Goal: Information Seeking & Learning: Learn about a topic

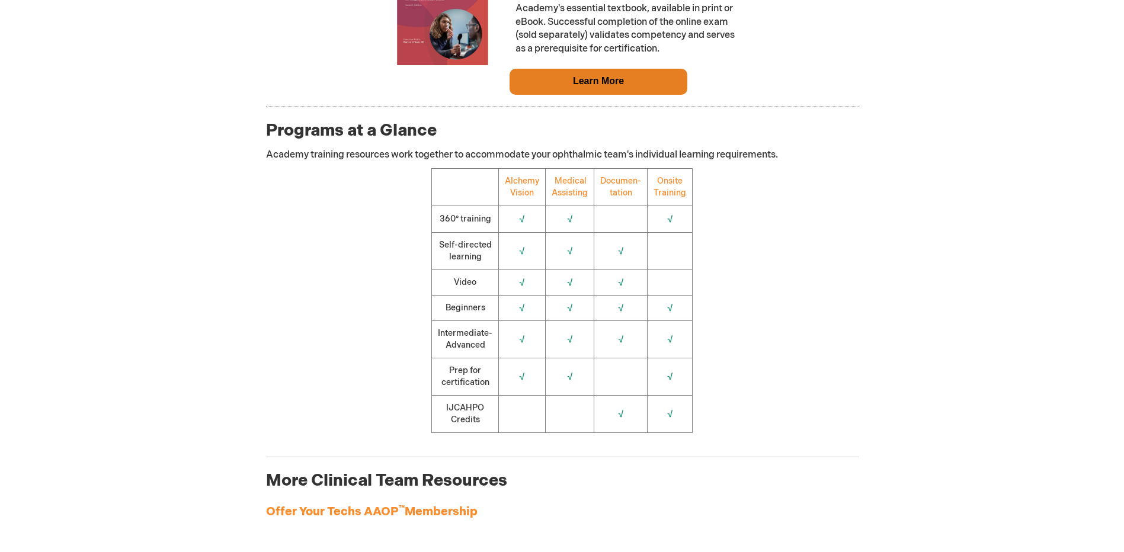
scroll to position [1304, 0]
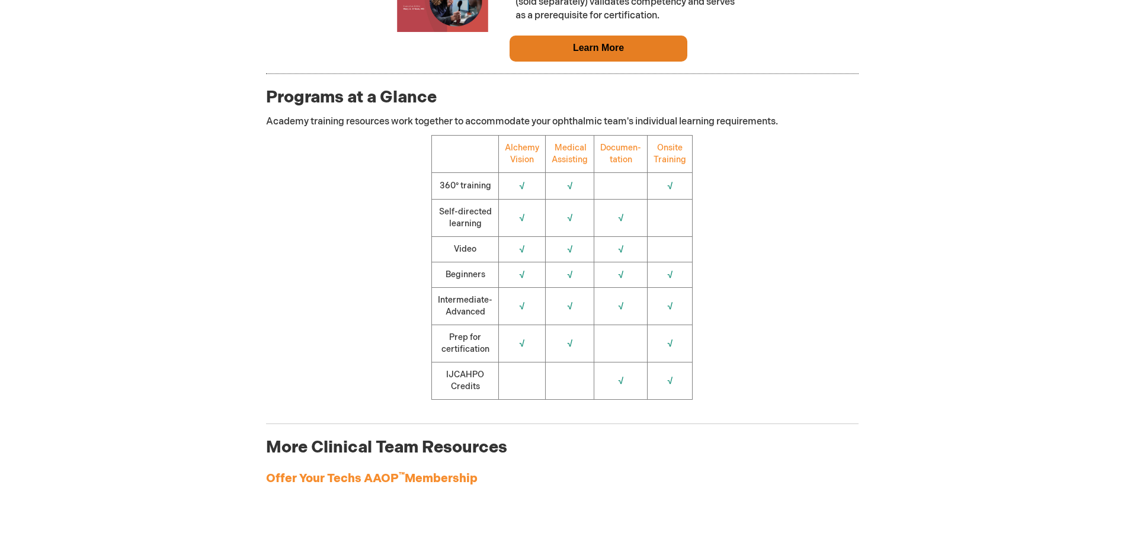
click at [550, 51] on td "Learn More" at bounding box center [599, 49] width 178 height 26
click at [549, 56] on td "Learn More" at bounding box center [599, 49] width 178 height 26
click at [581, 49] on link "Learn More" at bounding box center [598, 48] width 51 height 10
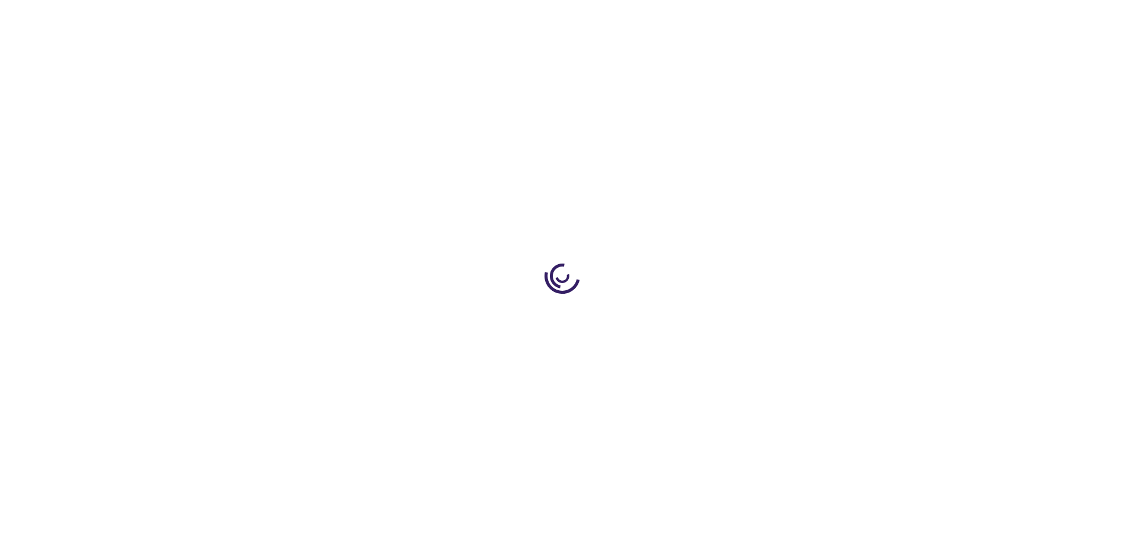
type input "0"
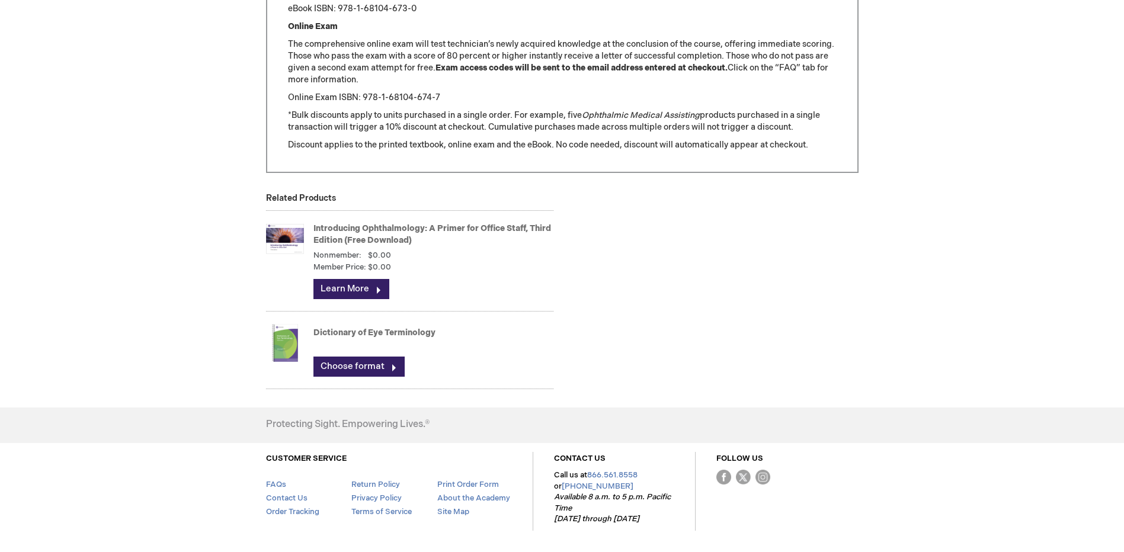
scroll to position [1541, 0]
click at [351, 363] on link "Choose format" at bounding box center [359, 366] width 91 height 20
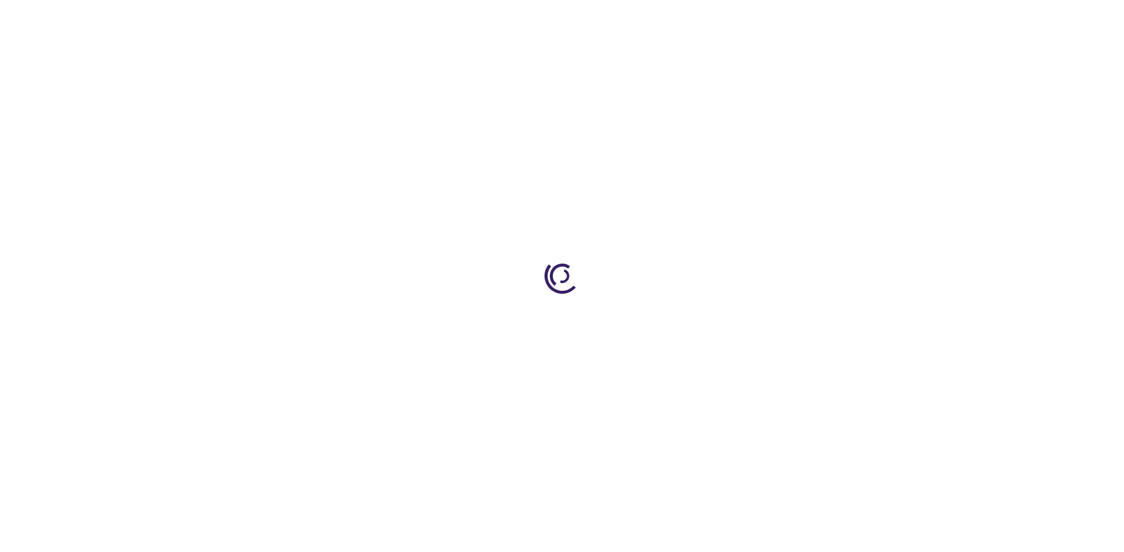
type input "0"
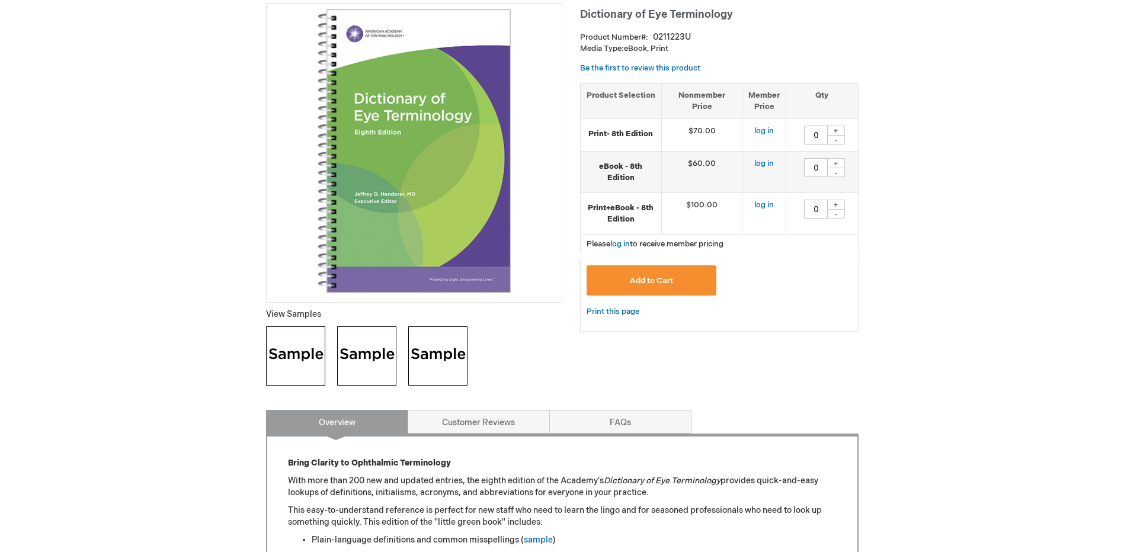
scroll to position [178, 0]
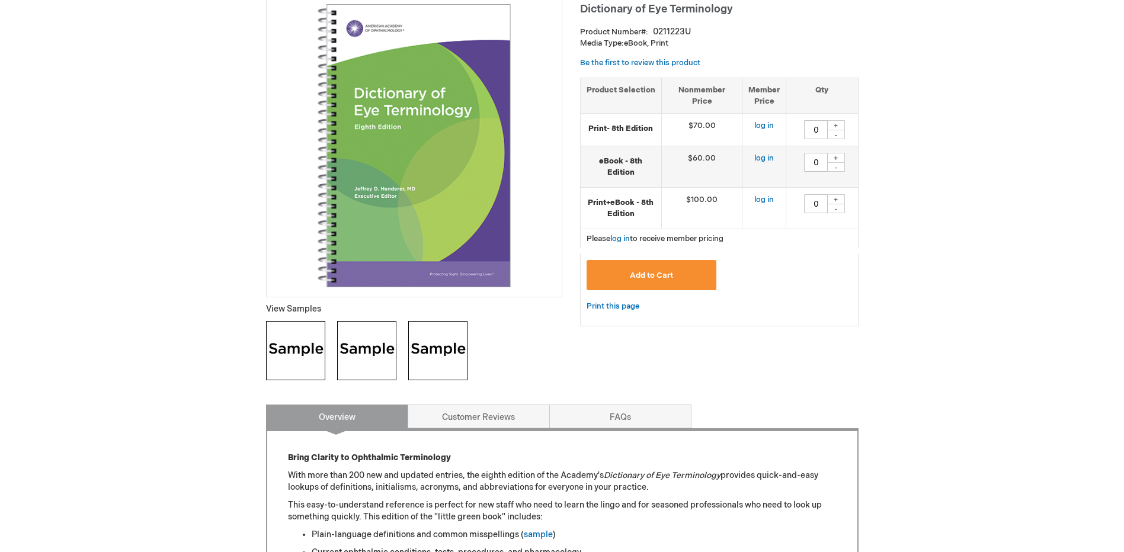
click at [305, 344] on img at bounding box center [295, 350] width 59 height 59
click at [360, 354] on img at bounding box center [366, 350] width 59 height 59
click at [445, 341] on img at bounding box center [437, 350] width 59 height 59
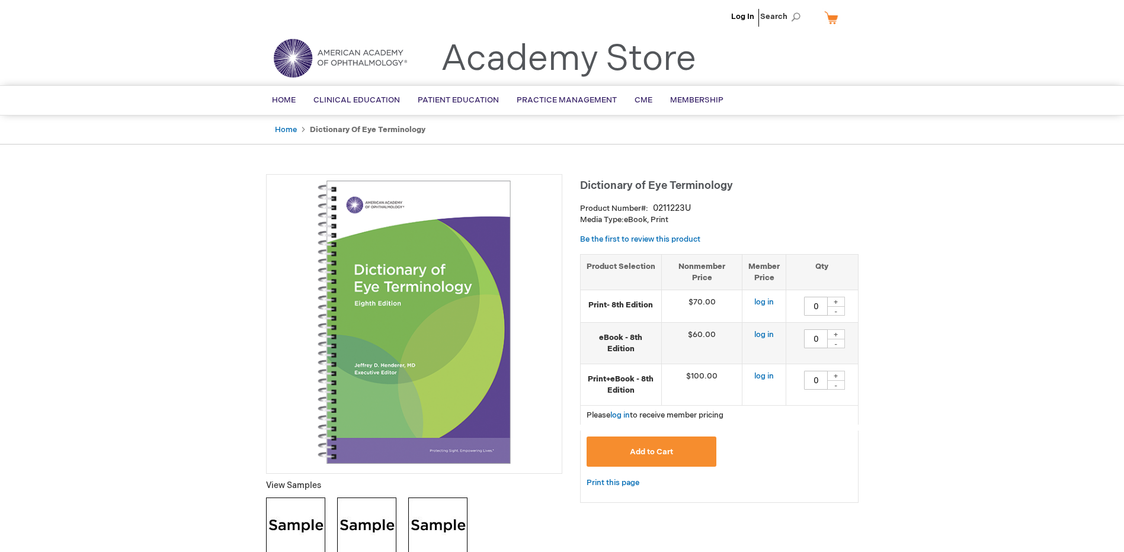
scroll to position [0, 0]
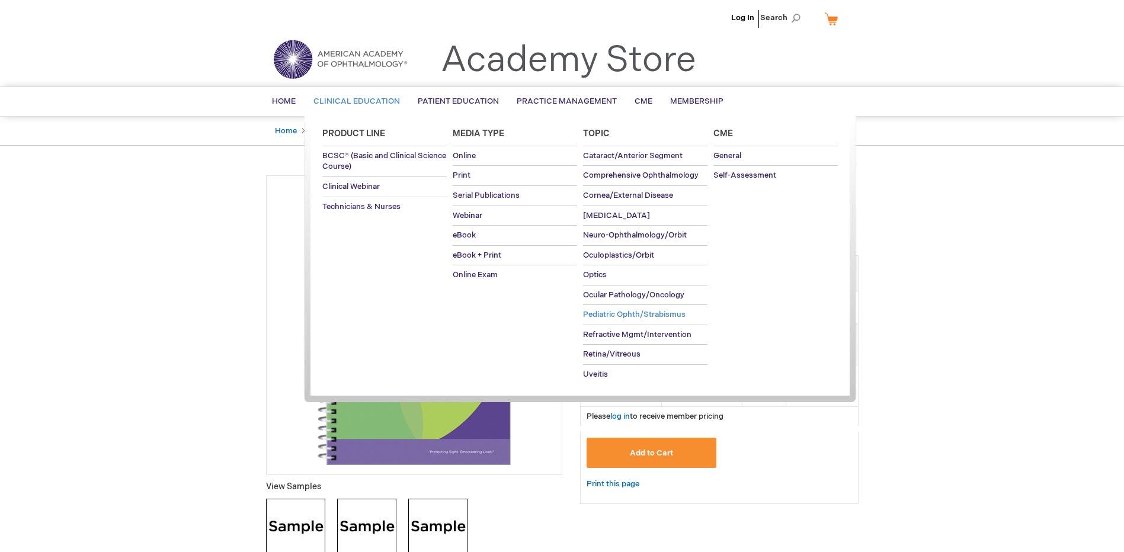
click at [635, 313] on span "Pediatric Ophth/Strabismus" at bounding box center [634, 314] width 103 height 9
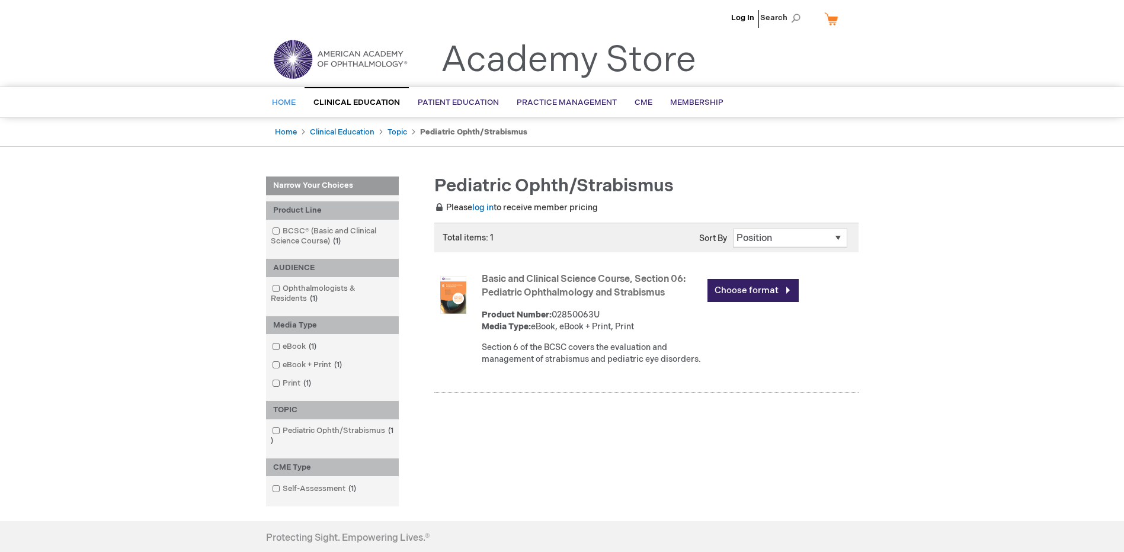
click at [288, 100] on span "Home" at bounding box center [284, 102] width 24 height 9
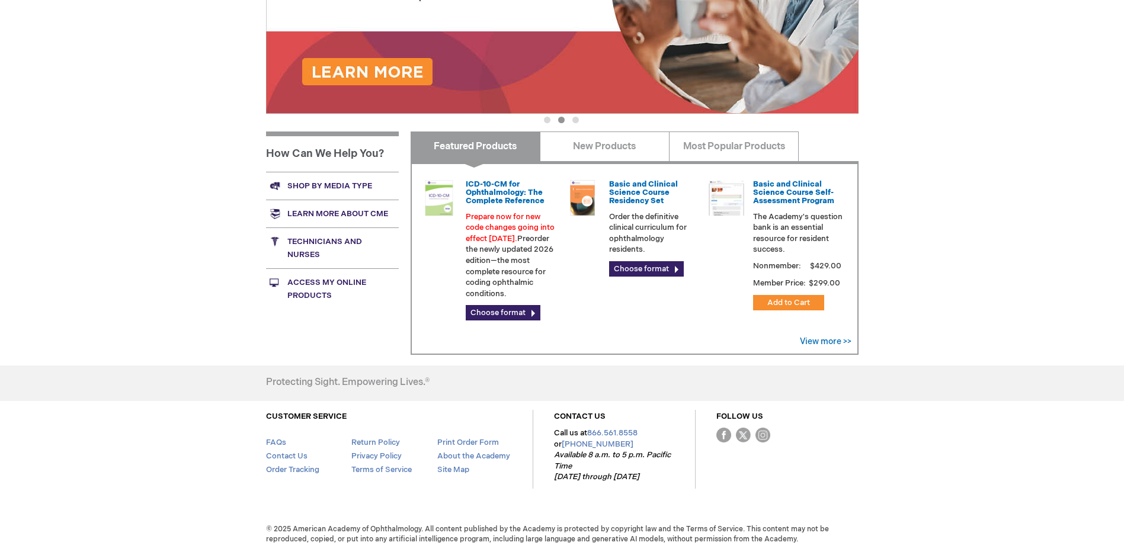
scroll to position [293, 0]
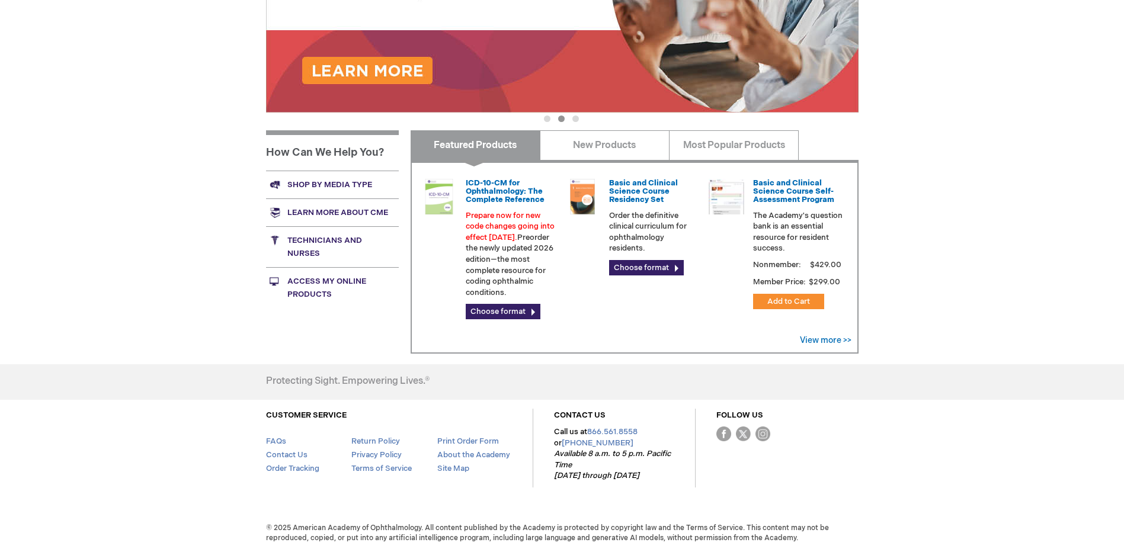
click at [301, 250] on link "Technicians and nurses" at bounding box center [332, 246] width 133 height 41
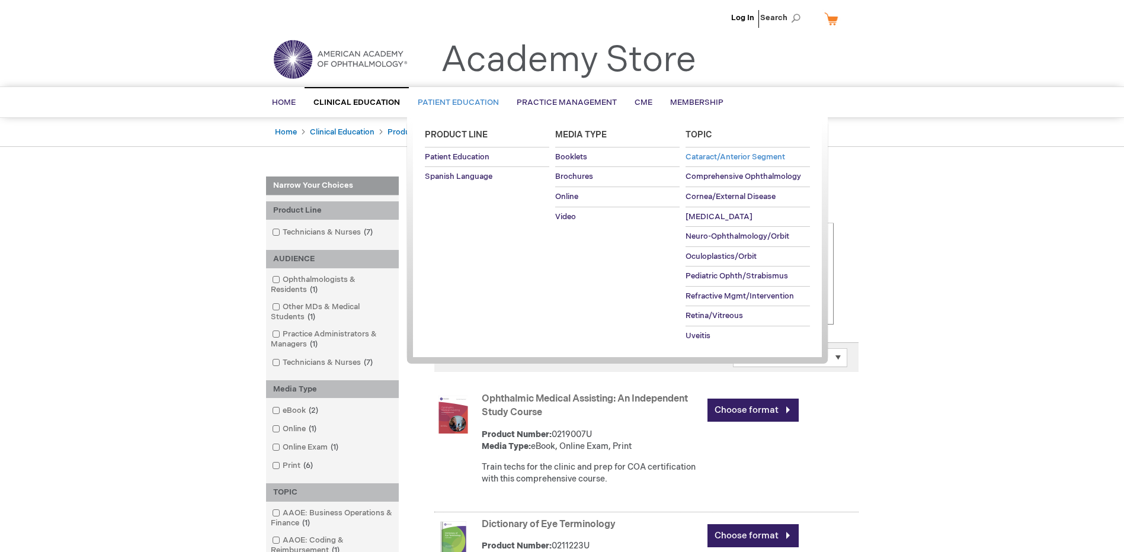
click at [714, 159] on span "Cataract/Anterior Segment" at bounding box center [736, 156] width 100 height 9
